Goal: Task Accomplishment & Management: Use online tool/utility

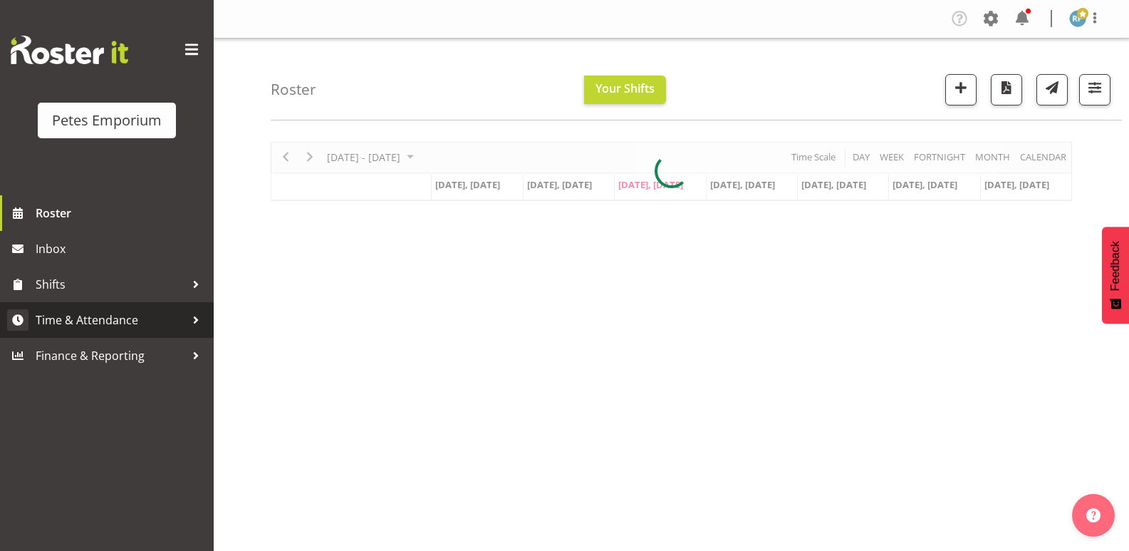
click at [106, 314] on span "Time & Attendance" at bounding box center [111, 319] width 150 height 21
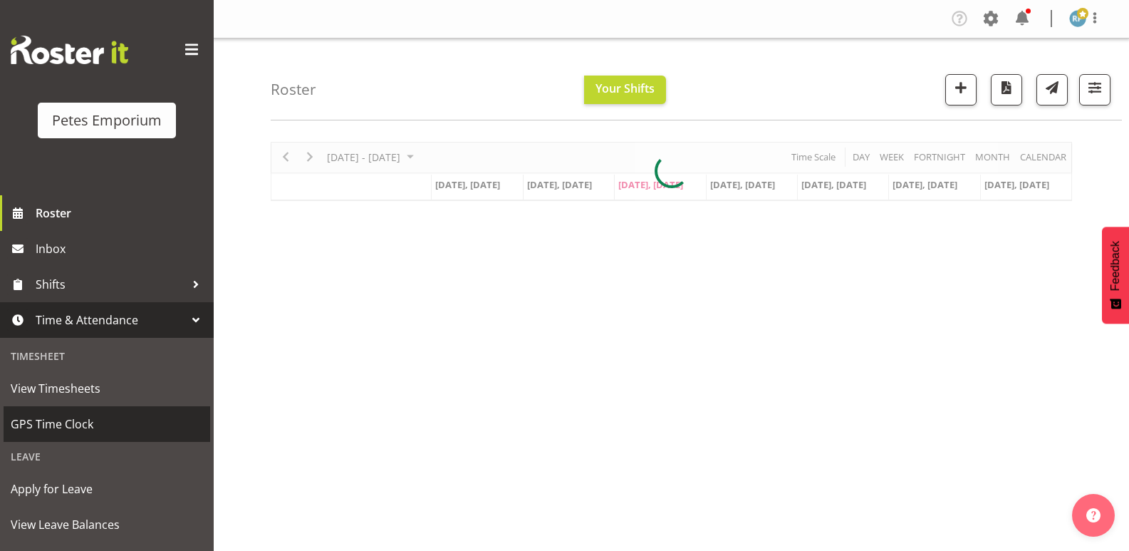
click at [81, 421] on span "GPS Time Clock" at bounding box center [107, 423] width 192 height 21
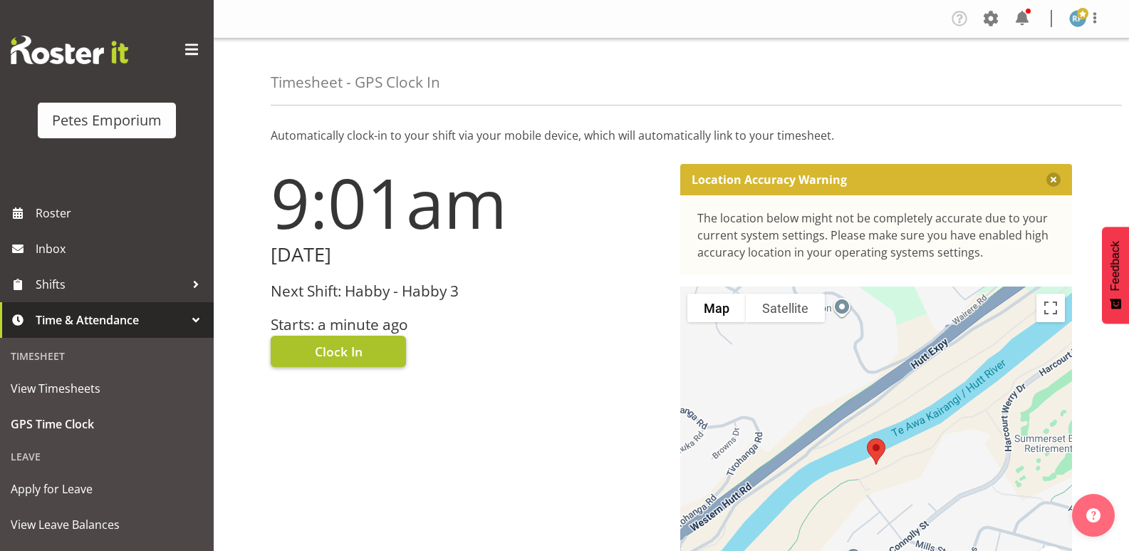
click at [367, 350] on button "Clock In" at bounding box center [338, 350] width 135 height 31
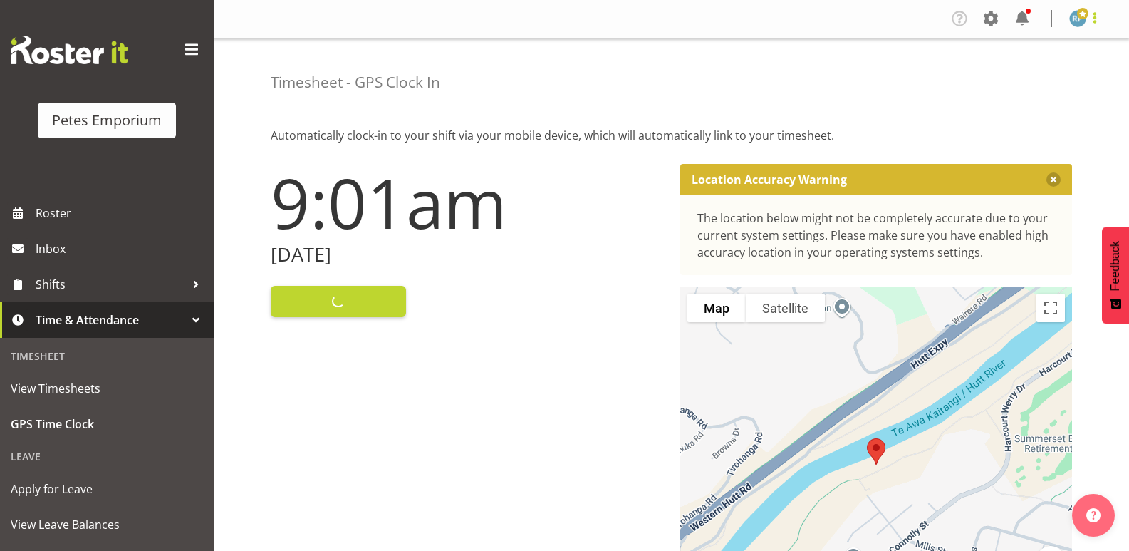
click at [1090, 17] on span at bounding box center [1094, 17] width 17 height 17
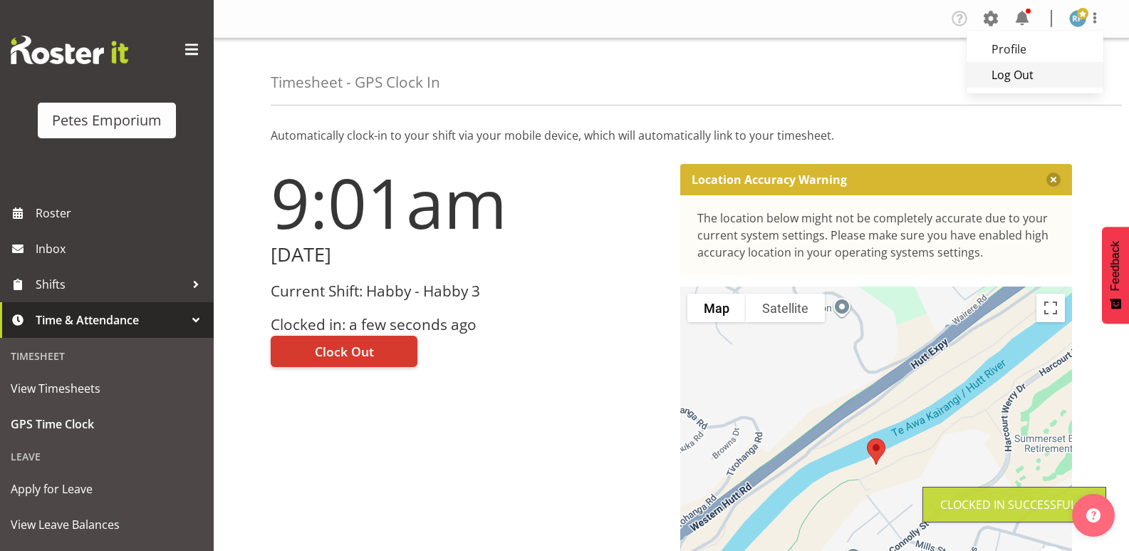
click at [1036, 71] on link "Log Out" at bounding box center [1034, 75] width 137 height 26
